Goal: Information Seeking & Learning: Learn about a topic

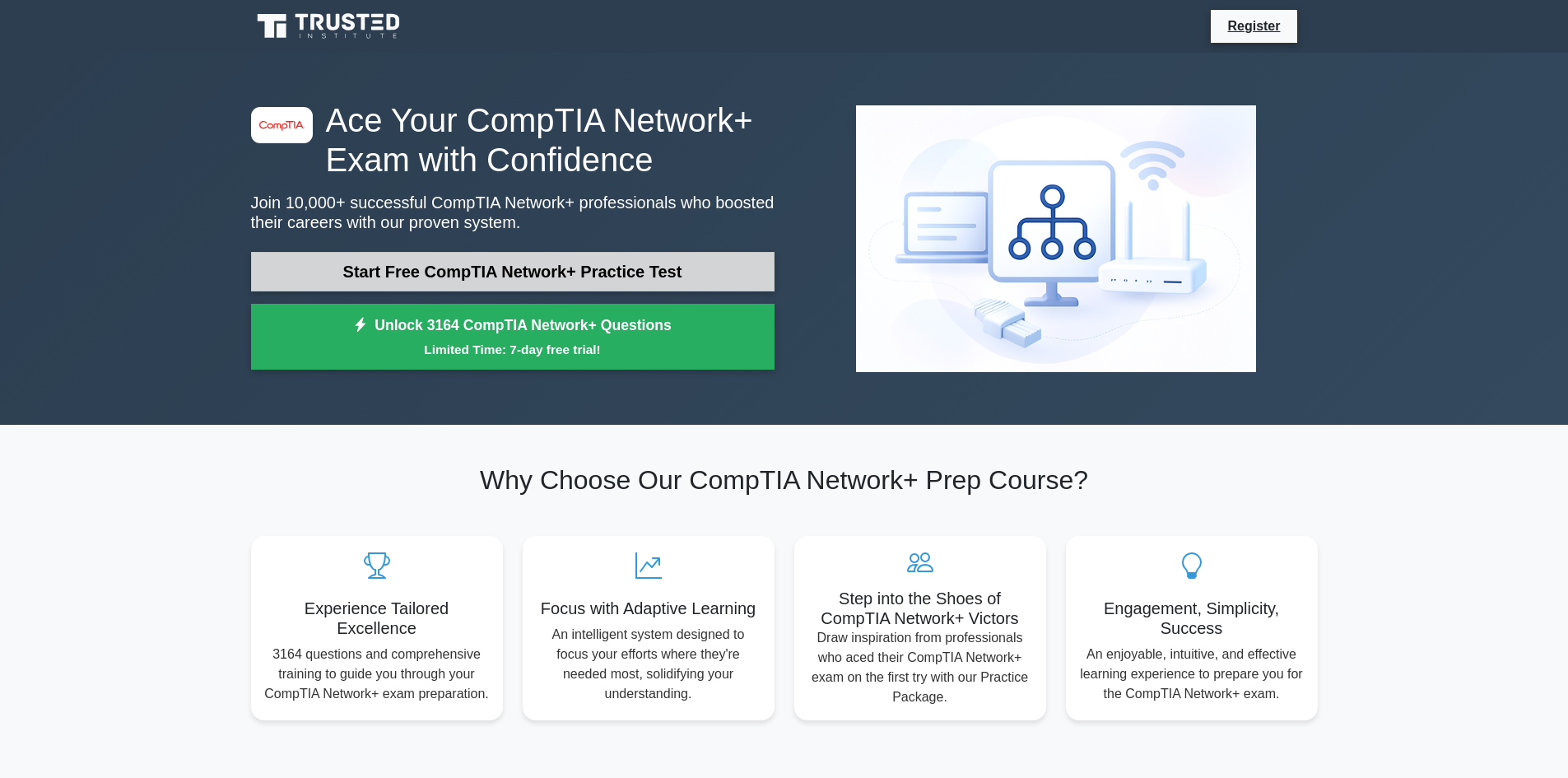
click at [571, 270] on link "Start Free CompTIA Network+ Practice Test" at bounding box center [513, 270] width 524 height 39
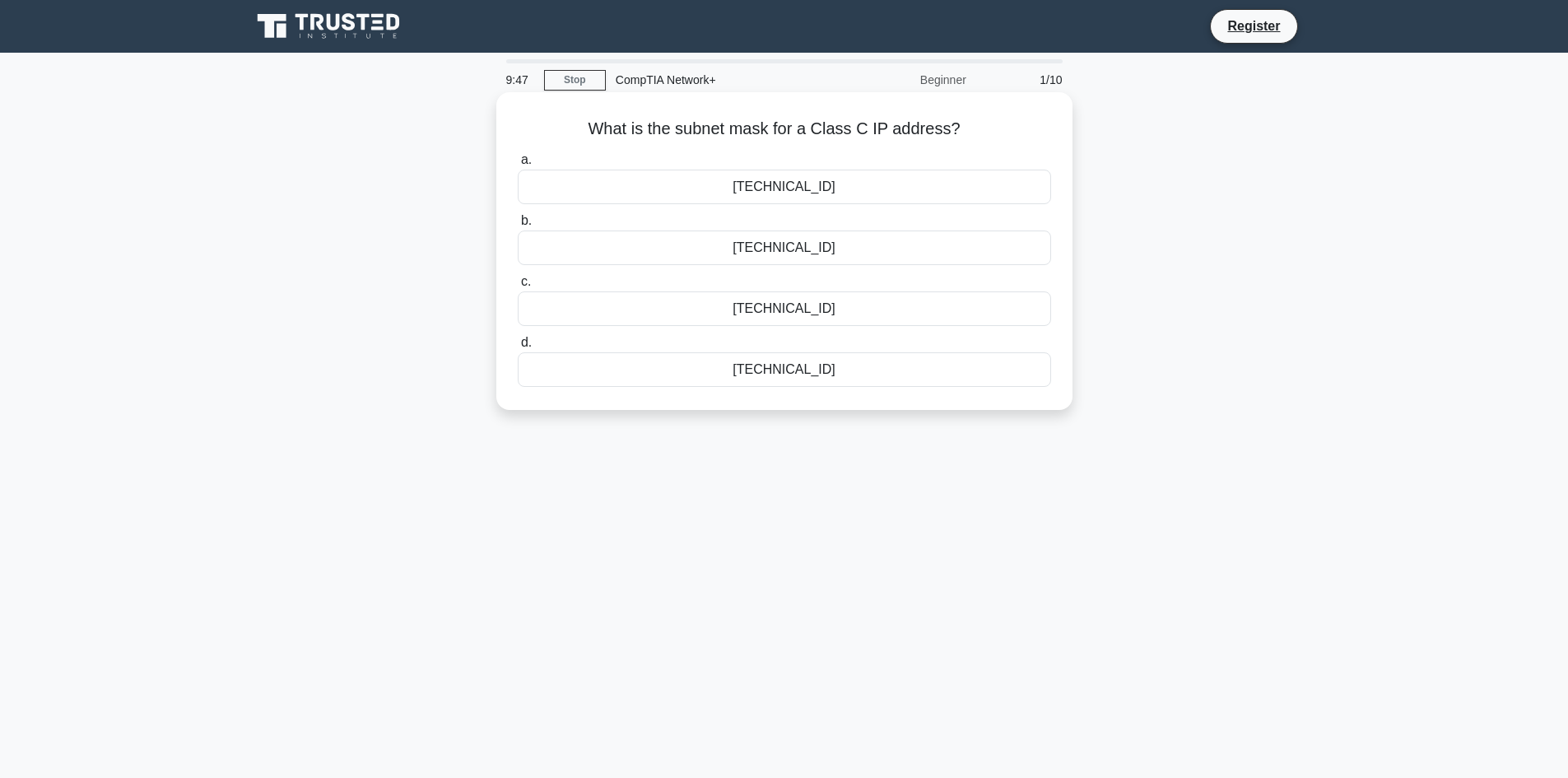
click at [863, 373] on div "[TECHNICAL_ID]" at bounding box center [785, 370] width 534 height 34
click at [518, 348] on input "d. [TECHNICAL_ID]" at bounding box center [518, 342] width 0 height 11
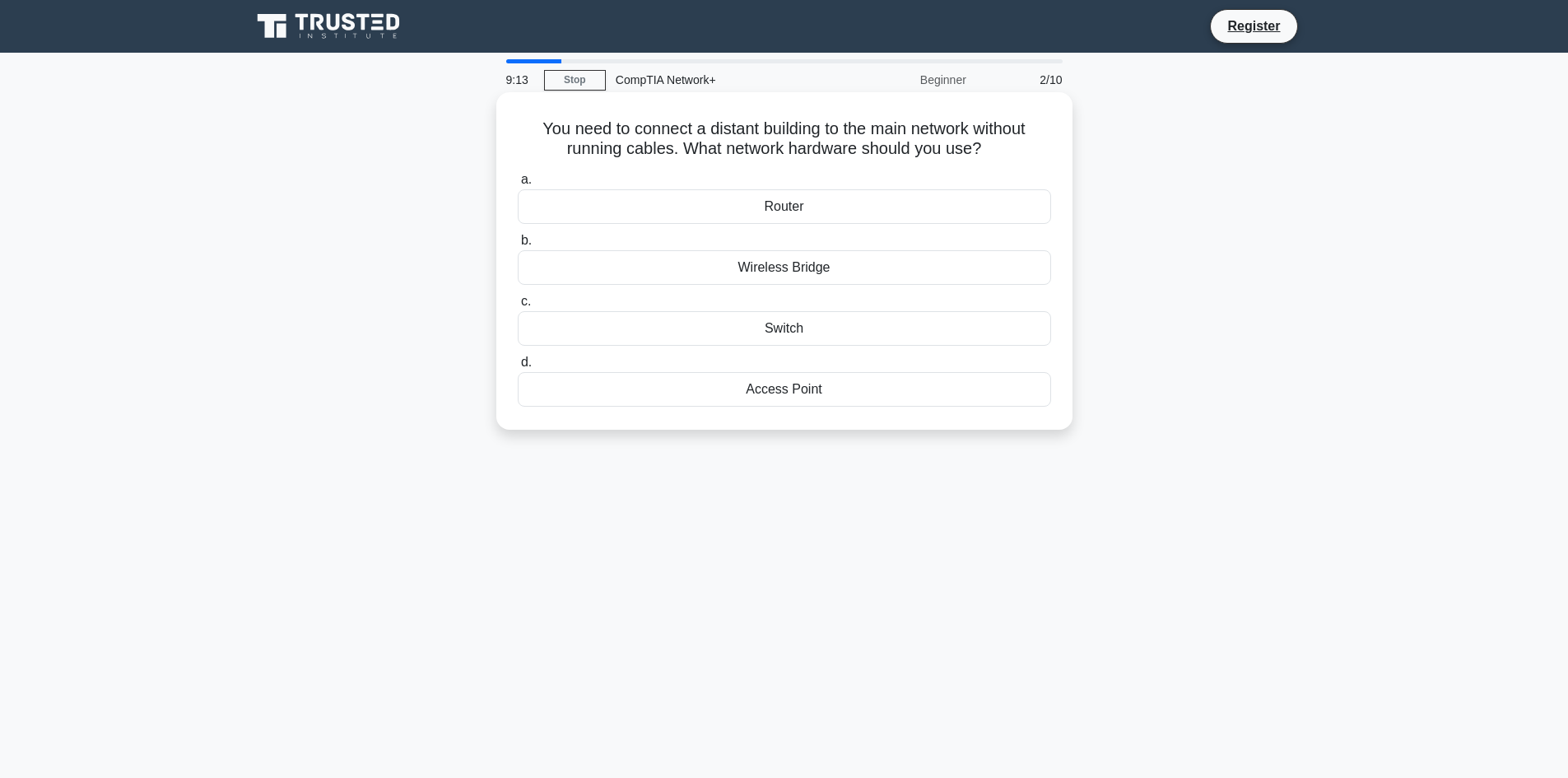
click at [752, 205] on div "Router" at bounding box center [785, 206] width 534 height 34
click at [518, 185] on input "a. Router" at bounding box center [518, 180] width 0 height 11
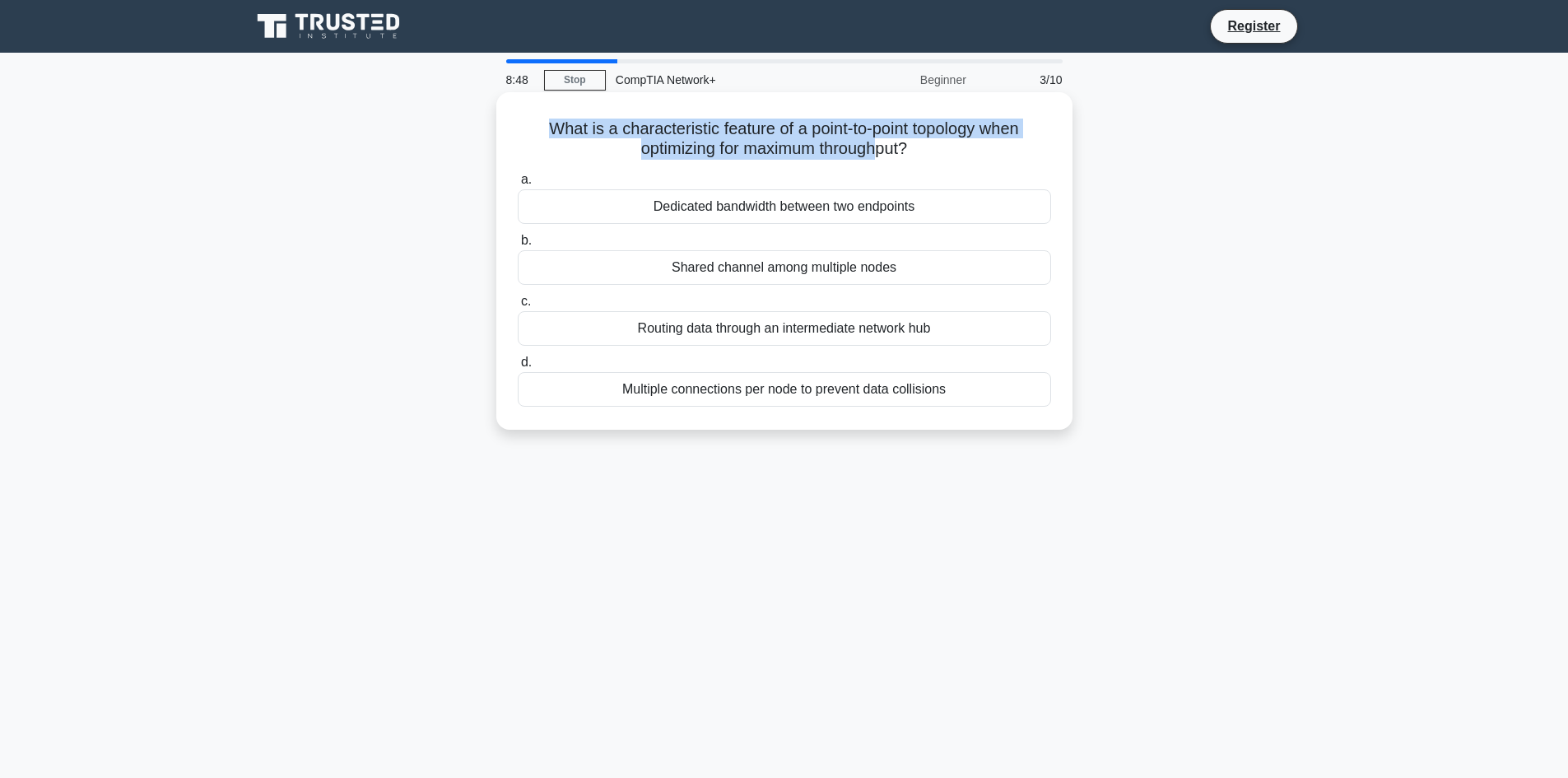
drag, startPoint x: 539, startPoint y: 127, endPoint x: 886, endPoint y: 162, distance: 348.8
click at [886, 162] on div "What is a characteristic feature of a point-to-point topology when optimizing f…" at bounding box center [784, 260] width 563 height 324
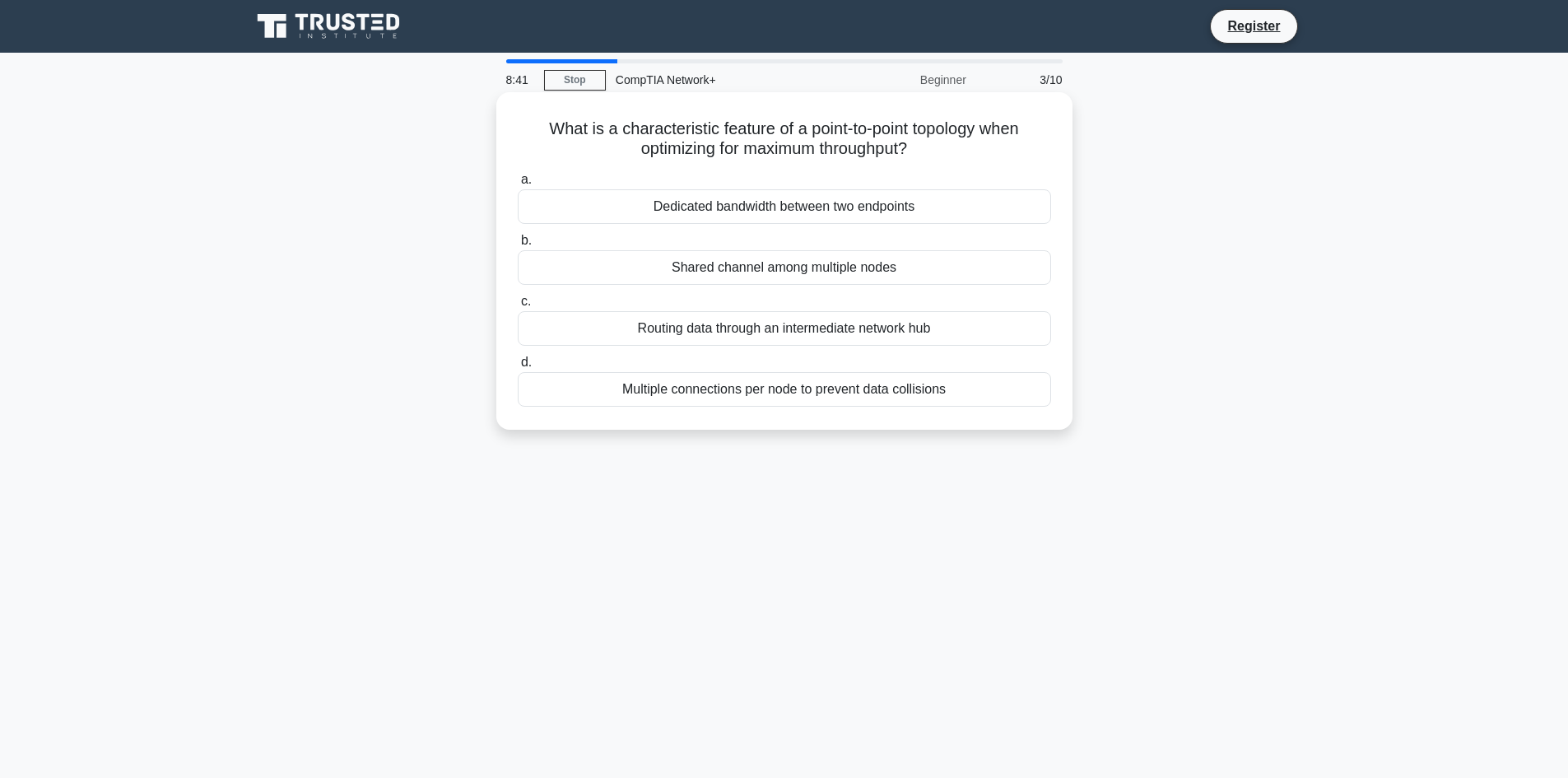
click at [881, 211] on div "Dedicated bandwidth between two endpoints" at bounding box center [785, 206] width 534 height 34
click at [518, 185] on input "a. Dedicated bandwidth between two endpoints" at bounding box center [518, 180] width 0 height 11
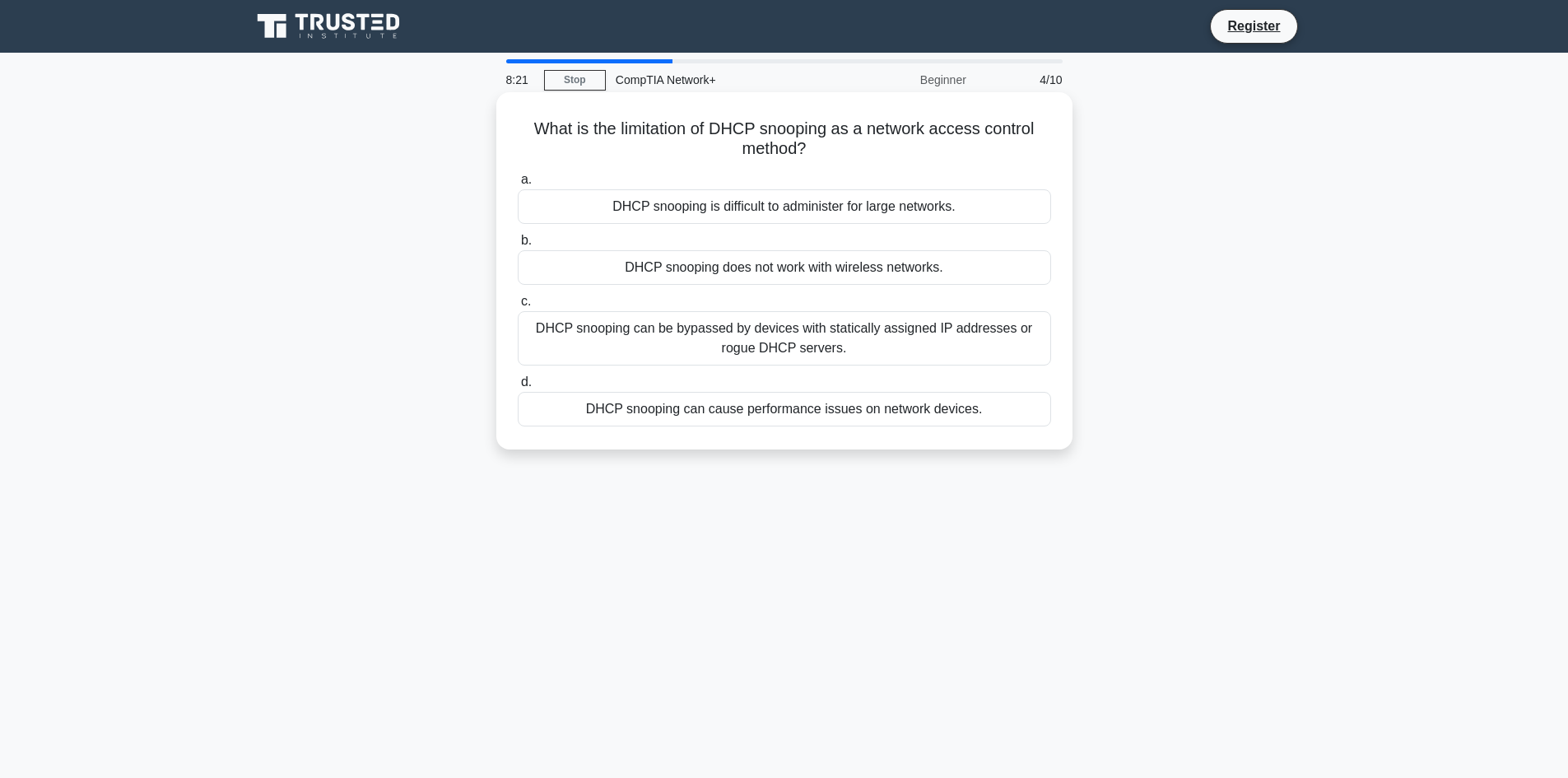
click at [810, 342] on div "DHCP snooping can be bypassed by devices with statically assigned IP addresses …" at bounding box center [785, 337] width 534 height 54
click at [518, 307] on input "c. DHCP snooping can be bypassed by devices with statically assigned IP address…" at bounding box center [518, 301] width 0 height 11
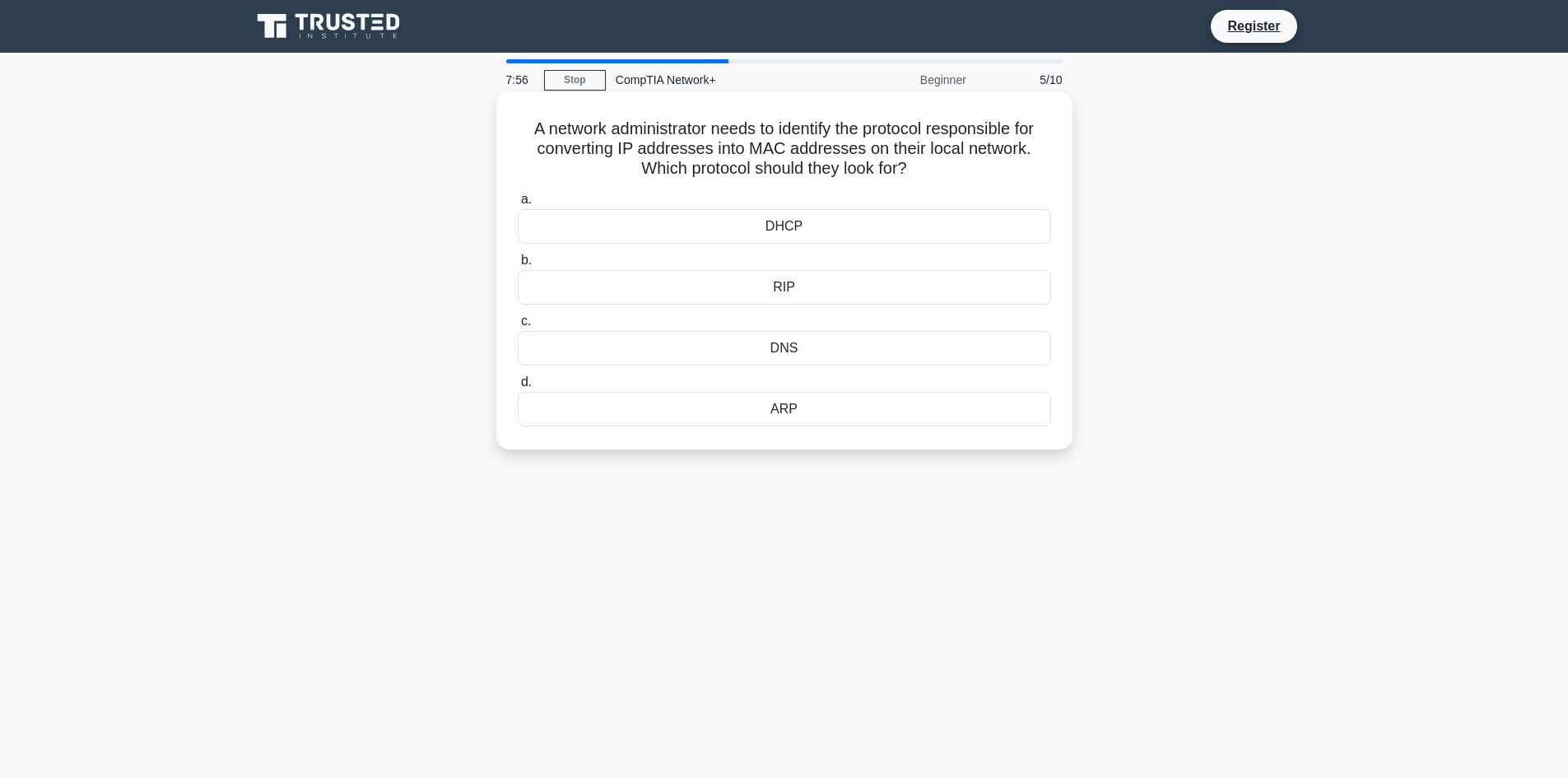
click at [845, 340] on div "DNS" at bounding box center [785, 348] width 534 height 34
click at [518, 327] on input "c. DNS" at bounding box center [518, 321] width 0 height 11
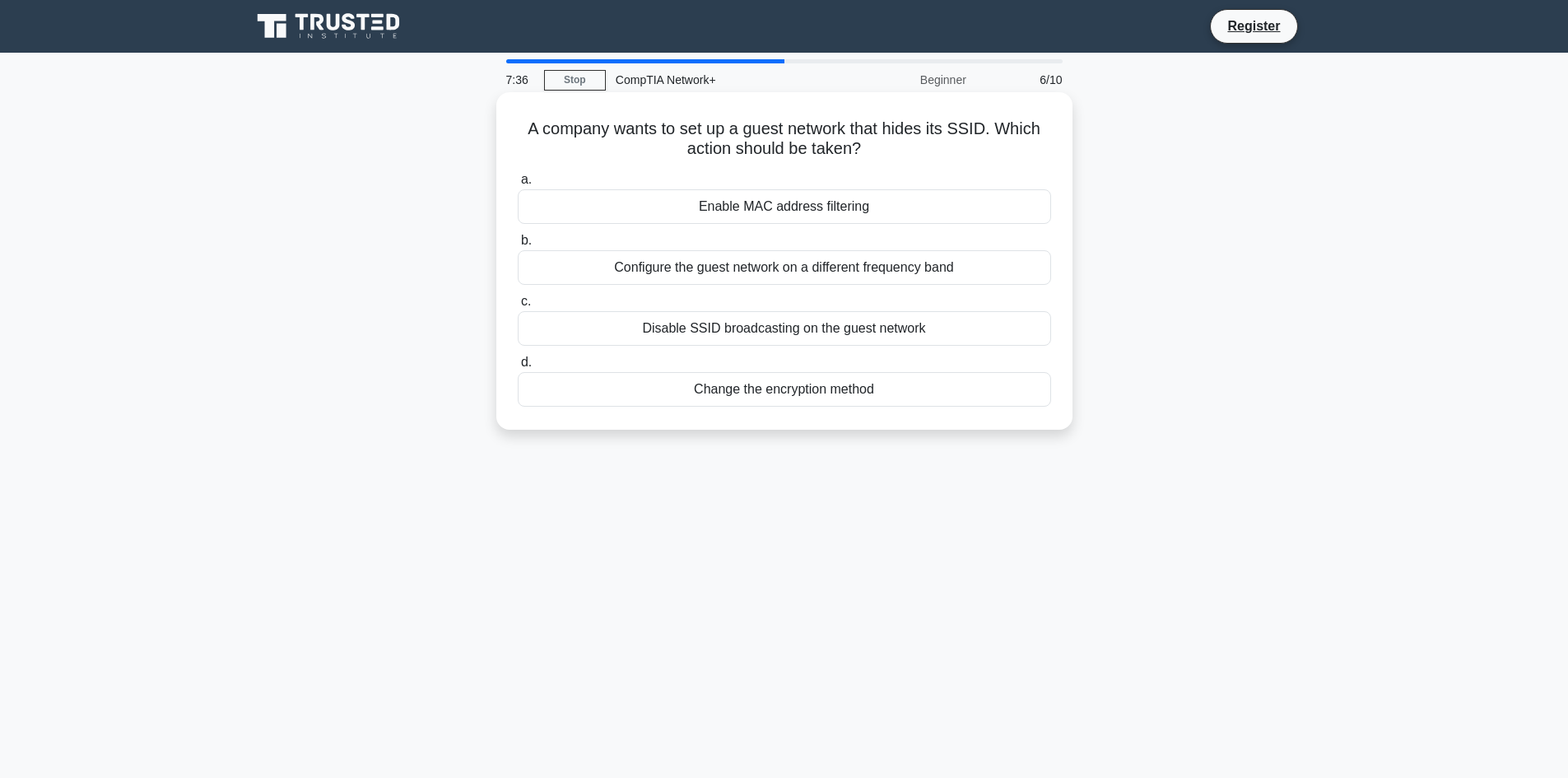
click at [838, 202] on div "Enable MAC address filtering" at bounding box center [785, 206] width 534 height 34
click at [518, 185] on input "a. Enable MAC address filtering" at bounding box center [518, 180] width 0 height 11
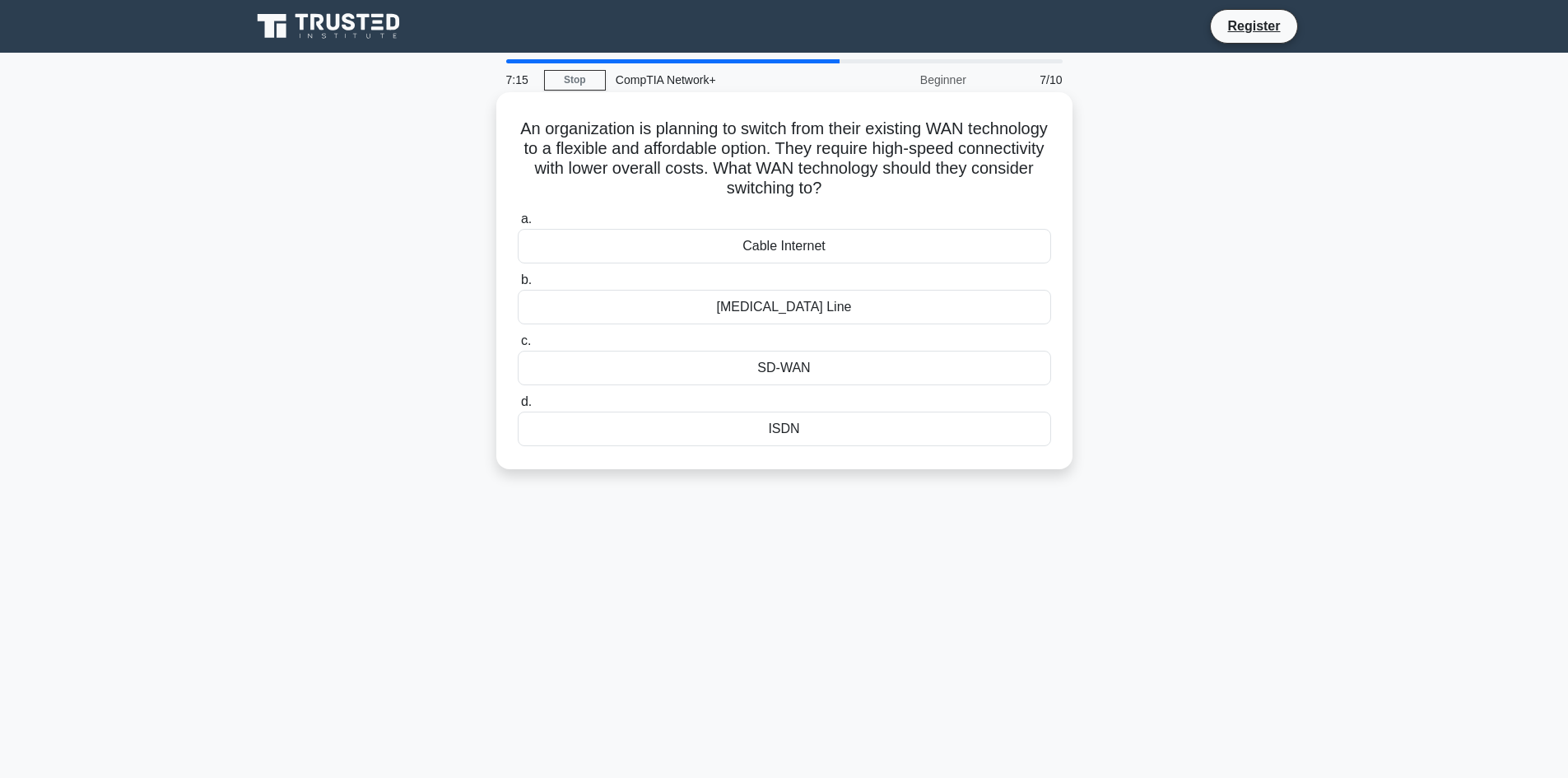
click at [800, 375] on div "SD-WAN" at bounding box center [785, 368] width 534 height 34
click at [518, 347] on input "c. SD-WAN" at bounding box center [518, 340] width 0 height 11
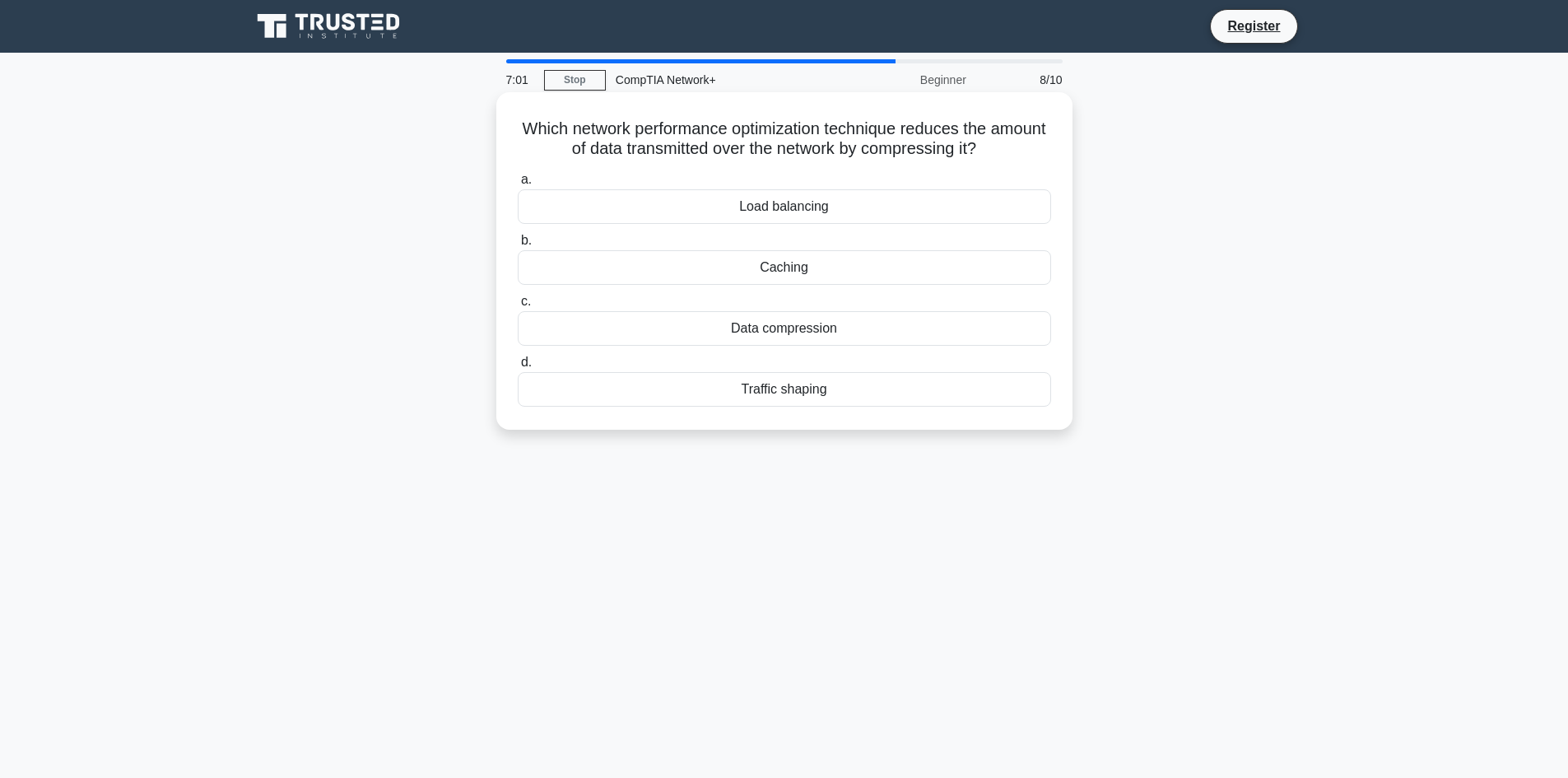
click at [867, 331] on div "Data compression" at bounding box center [785, 328] width 534 height 34
click at [518, 307] on input "c. Data compression" at bounding box center [518, 301] width 0 height 11
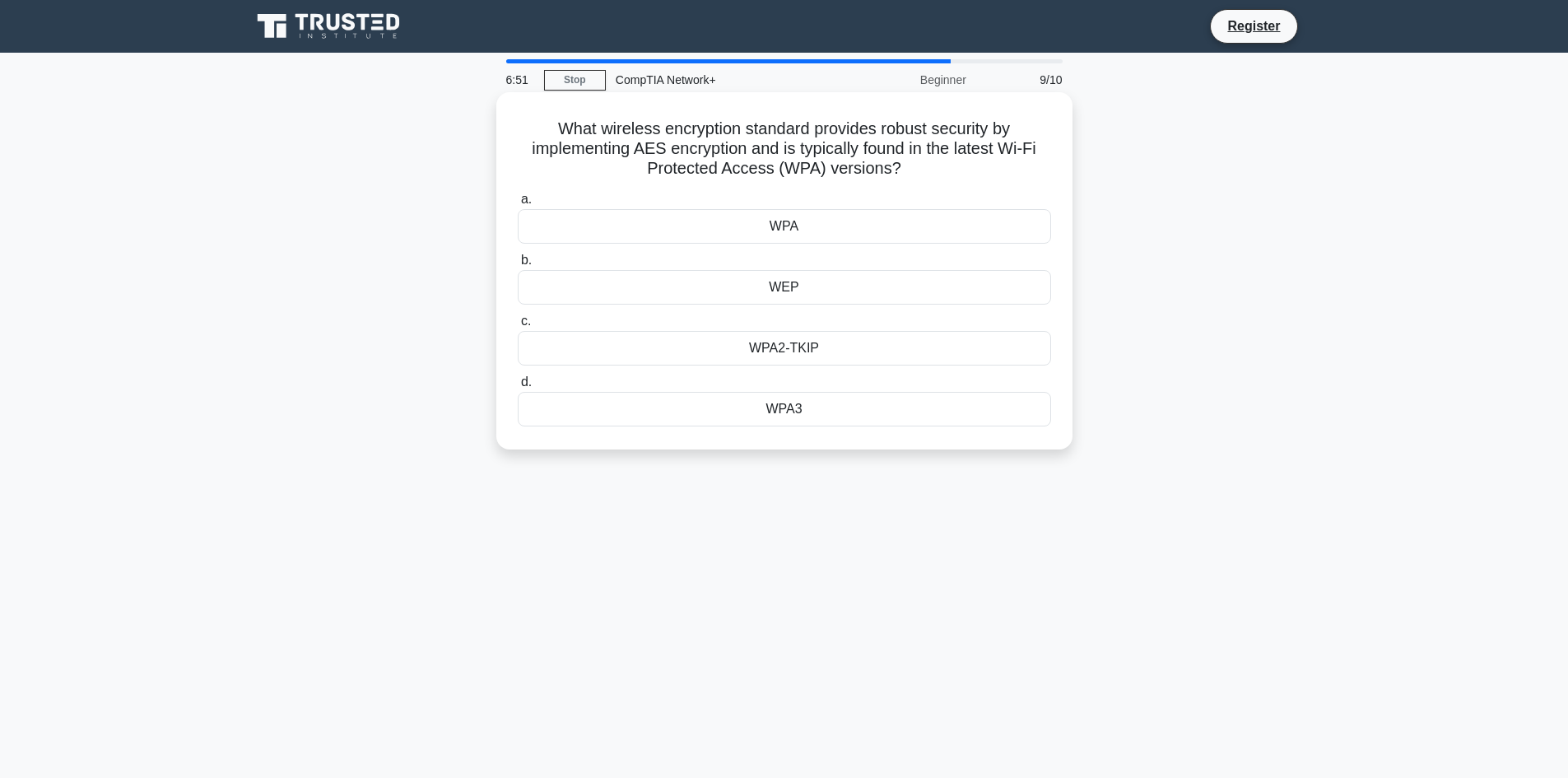
click at [852, 406] on div "WPA3" at bounding box center [785, 409] width 534 height 34
click at [518, 388] on input "d. WPA3" at bounding box center [518, 381] width 0 height 11
click at [821, 227] on div "Cable modem" at bounding box center [785, 227] width 534 height 34
click at [518, 205] on input "a. Cable modem" at bounding box center [518, 199] width 0 height 11
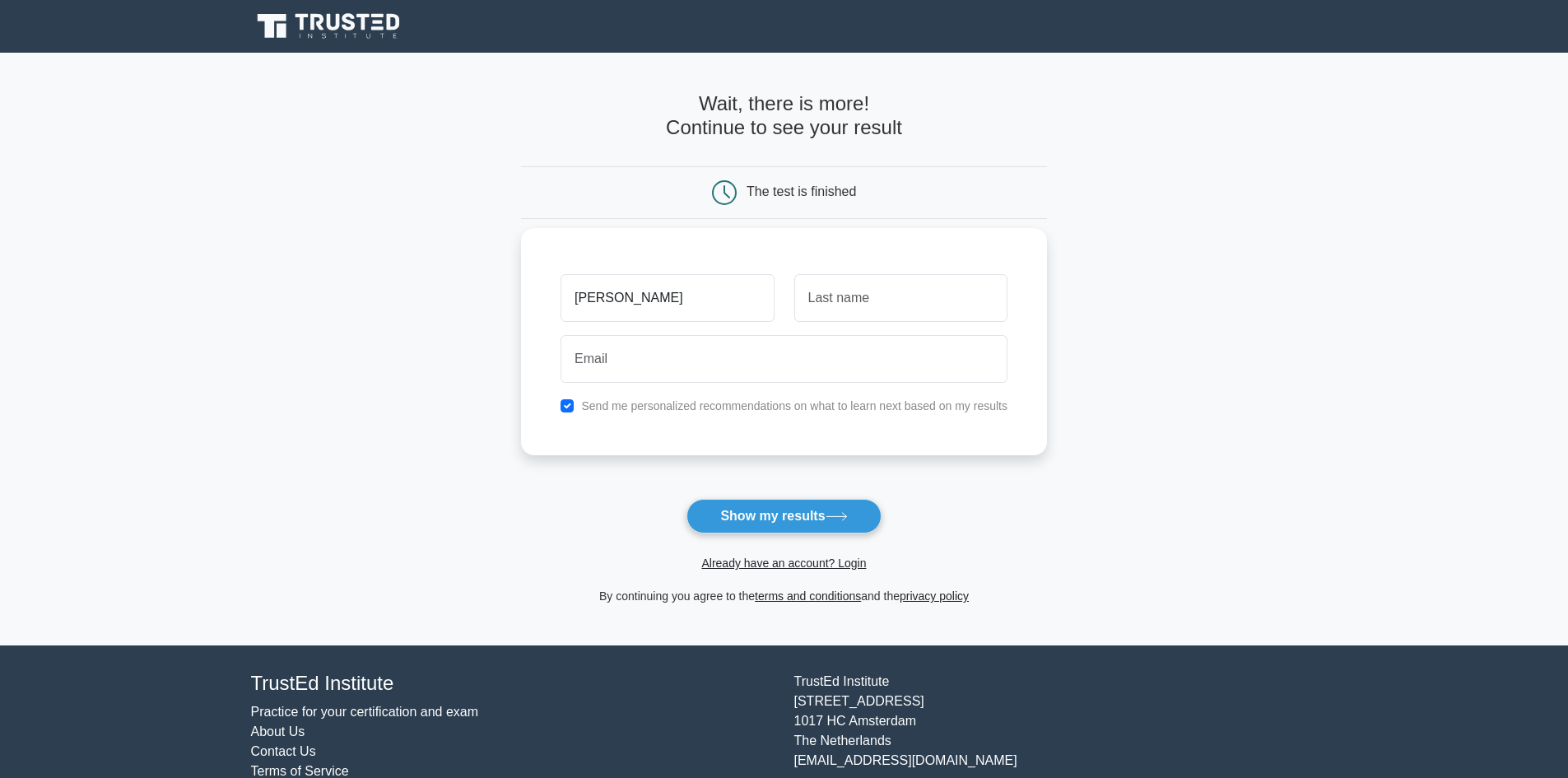
type input "suhail"
click at [841, 292] on input "text" at bounding box center [901, 298] width 213 height 48
type input "ahmed"
click at [596, 357] on input "email" at bounding box center [784, 358] width 447 height 48
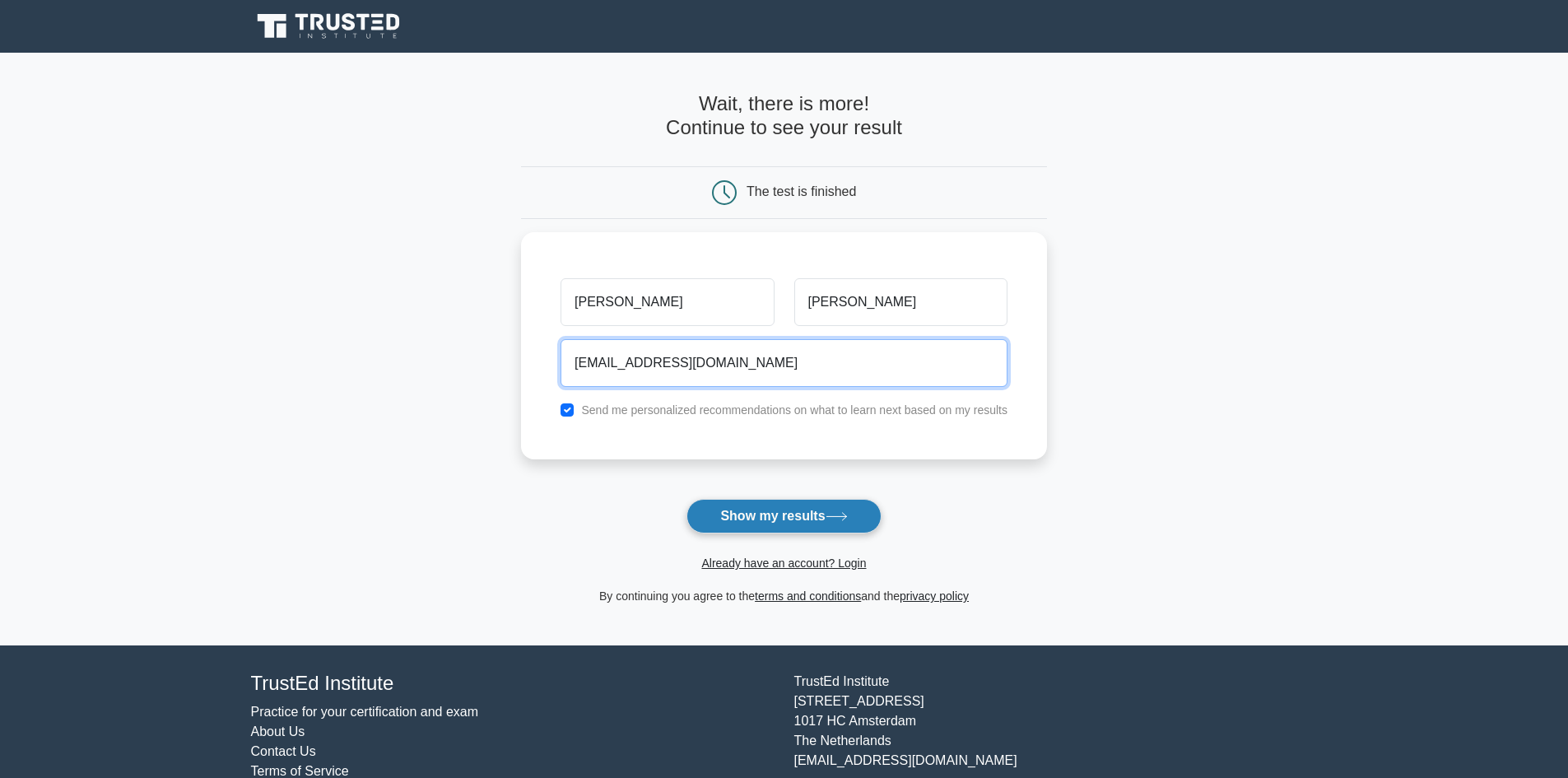
type input "suhailkhannarejo123456@gmail.com"
click at [794, 510] on button "Show my results" at bounding box center [783, 516] width 194 height 34
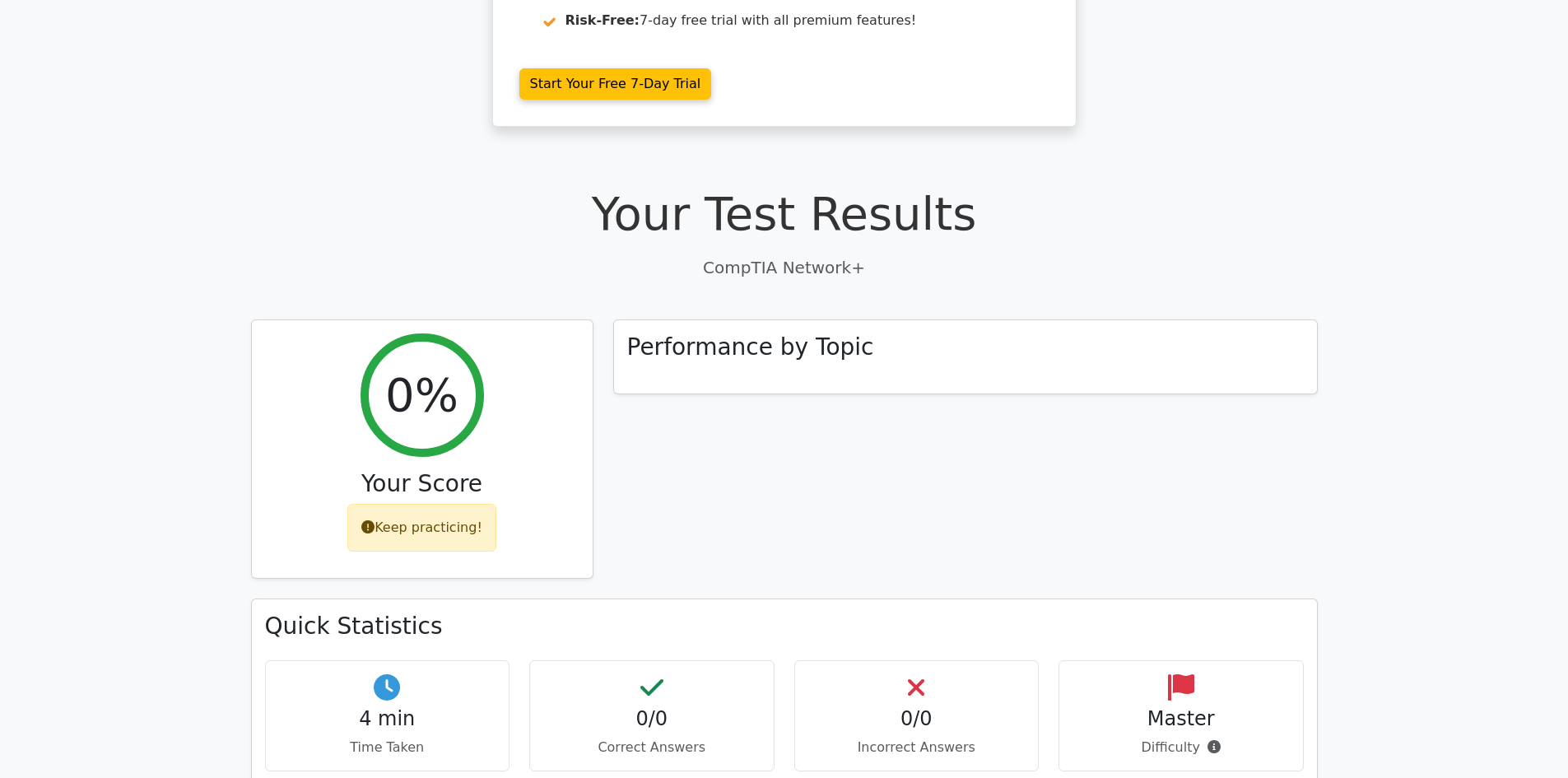
scroll to position [247, 0]
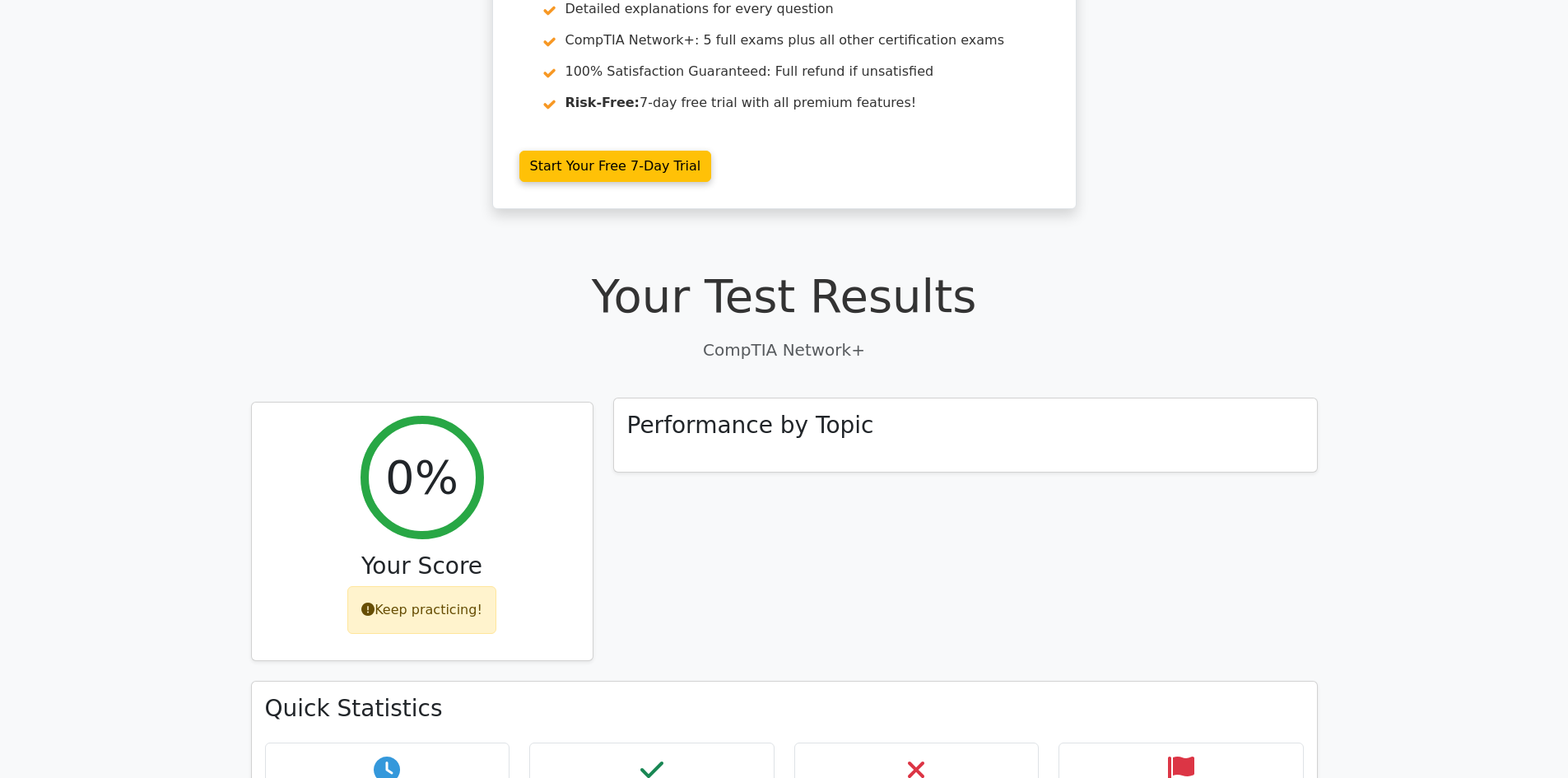
click at [812, 445] on div "Performance by Topic" at bounding box center [965, 435] width 703 height 74
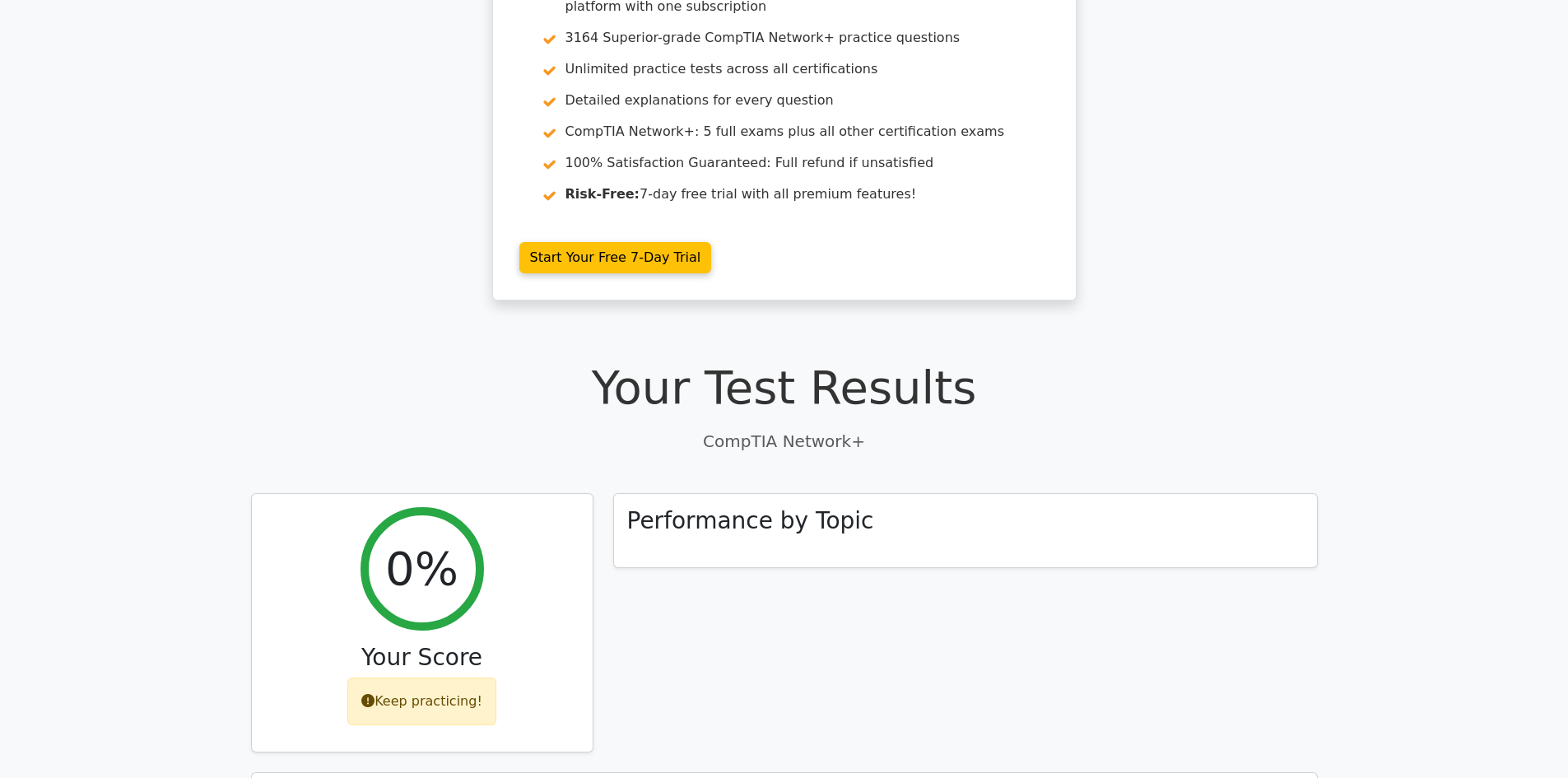
scroll to position [0, 0]
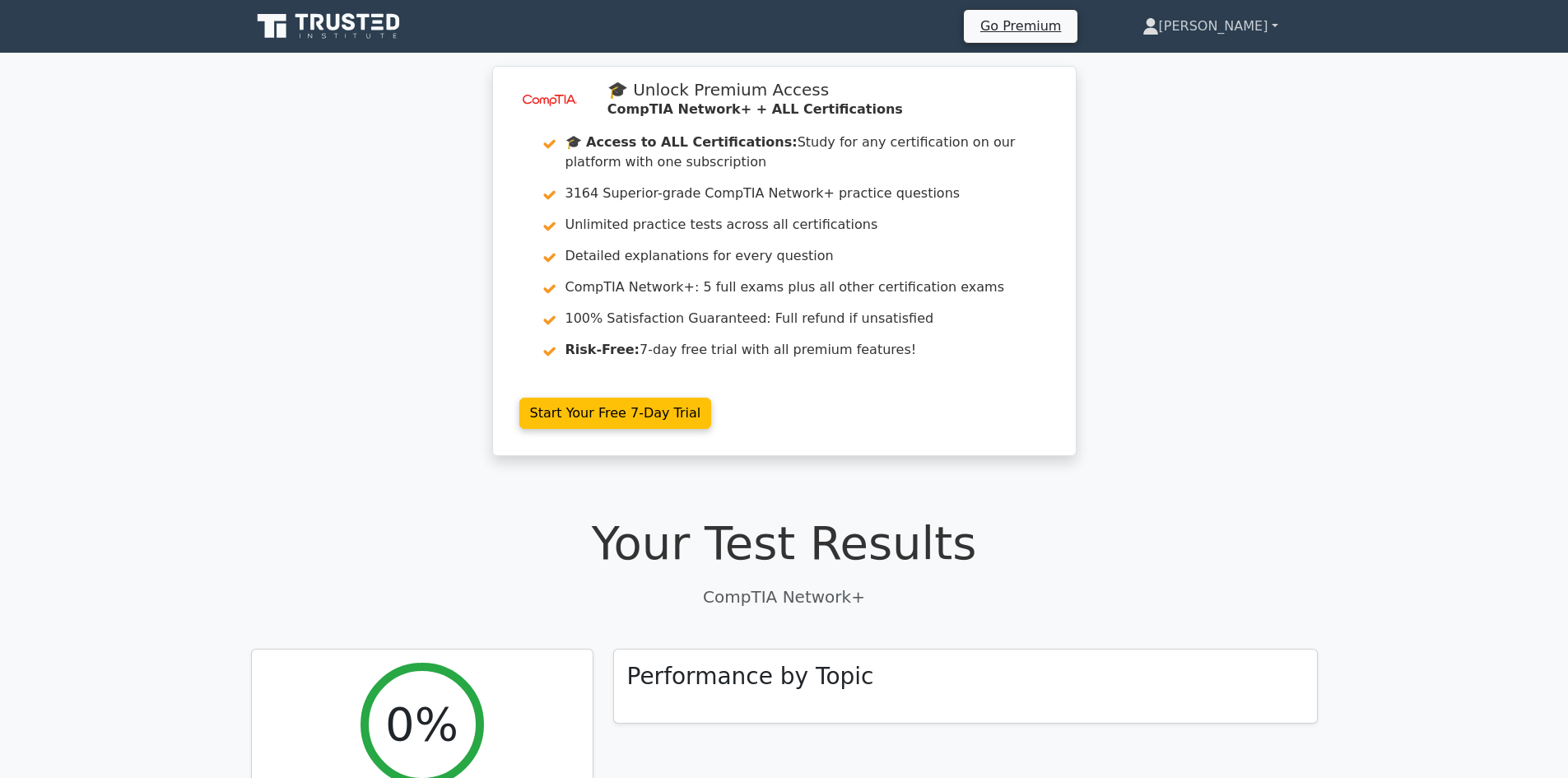
click at [1269, 20] on link "Suhail" at bounding box center [1210, 26] width 215 height 32
click at [1268, 18] on link "Suhail" at bounding box center [1210, 26] width 215 height 32
click at [1266, 21] on link "Suhail" at bounding box center [1210, 26] width 215 height 32
click at [1259, 20] on link "Suhail" at bounding box center [1210, 26] width 215 height 32
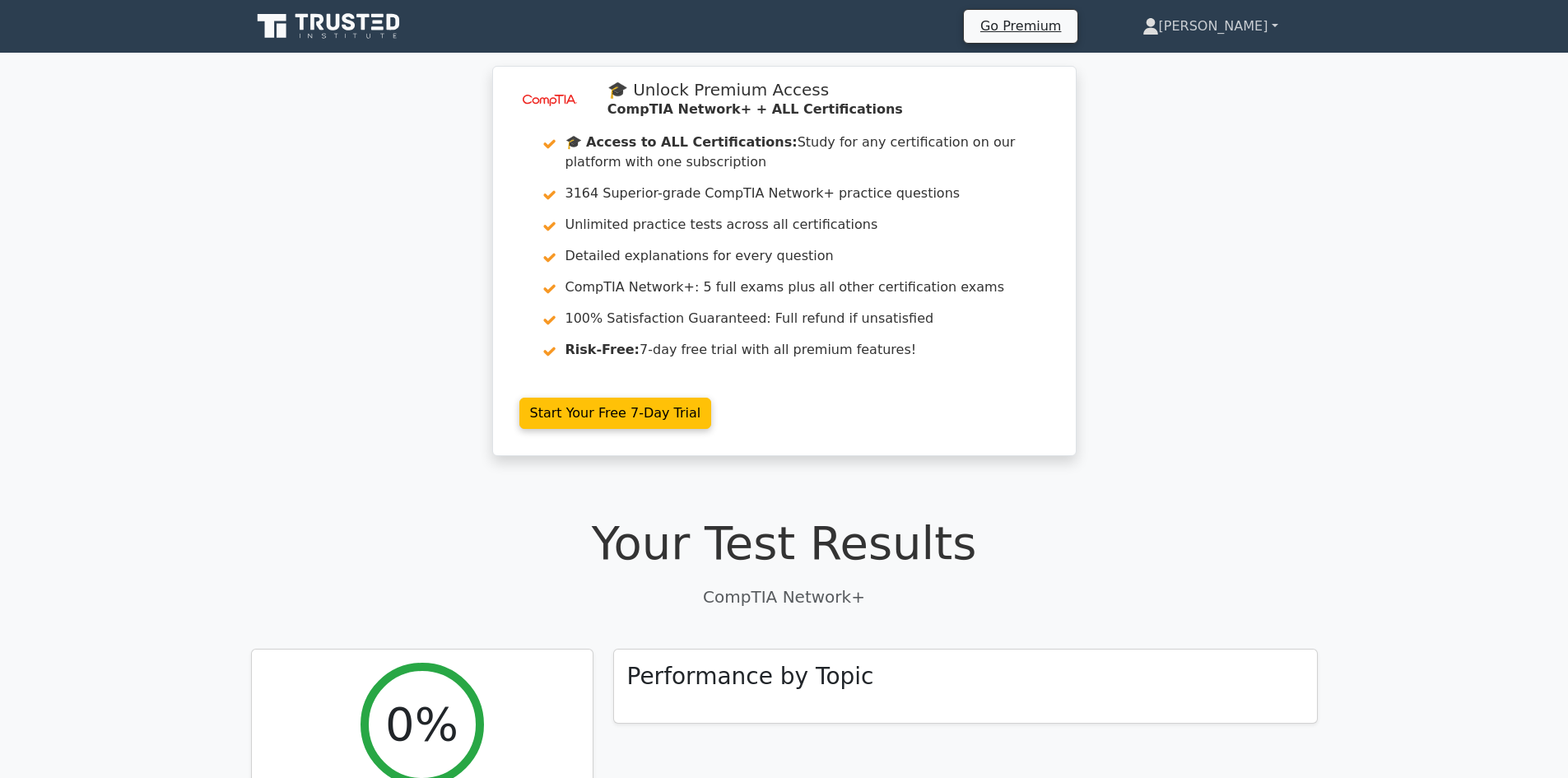
click at [1259, 20] on link "Suhail" at bounding box center [1210, 26] width 215 height 32
